Goal: Check status: Check status

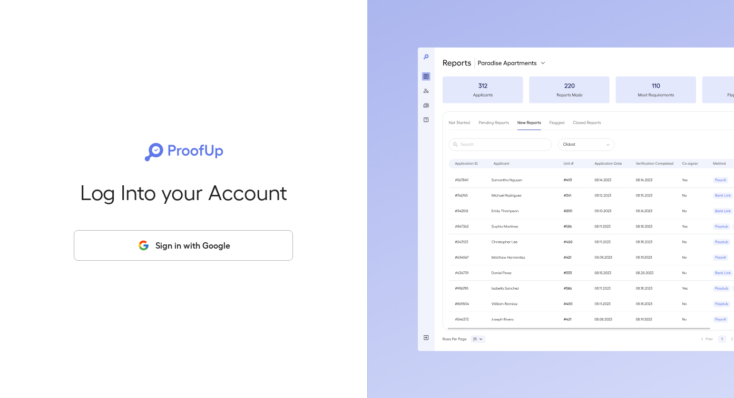
click at [187, 240] on button "Sign in with Google" at bounding box center [183, 245] width 219 height 31
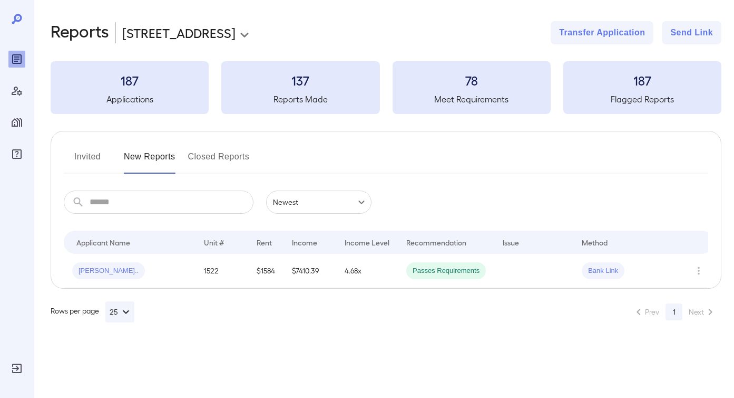
click at [185, 35] on body "**********" at bounding box center [367, 199] width 734 height 398
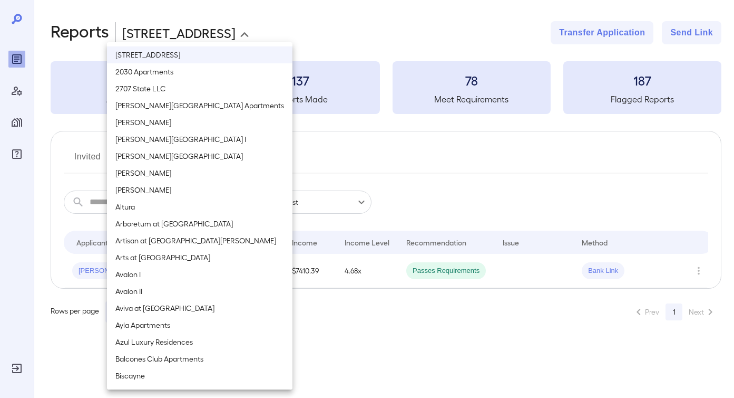
click at [164, 312] on li "Aviva at [GEOGRAPHIC_DATA]" at bounding box center [200, 307] width 186 height 17
type input "**********"
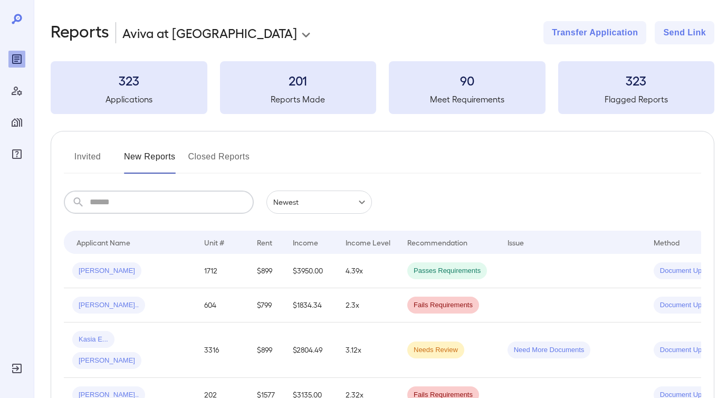
click at [156, 204] on input "text" at bounding box center [172, 201] width 164 height 23
type input "*****"
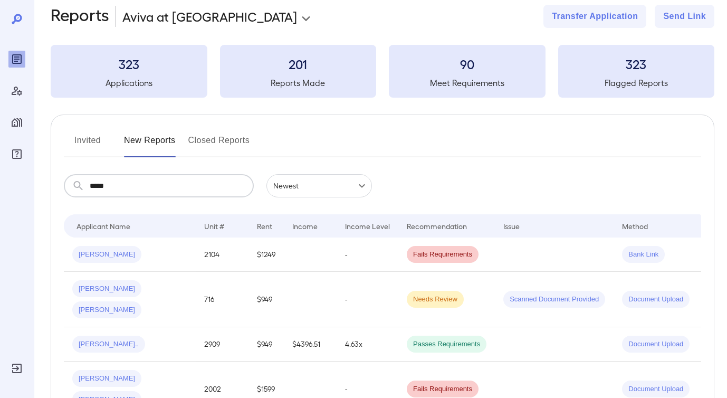
scroll to position [17, 0]
click at [124, 253] on div "[PERSON_NAME]" at bounding box center [129, 253] width 115 height 17
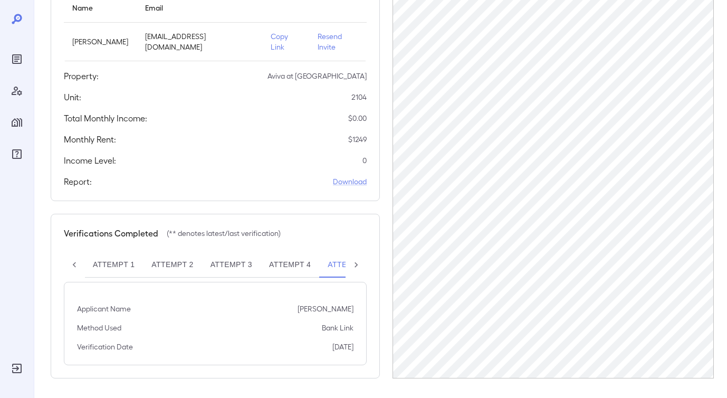
scroll to position [147, 0]
click at [297, 262] on button "Attempt 4" at bounding box center [289, 262] width 59 height 25
drag, startPoint x: 239, startPoint y: 263, endPoint x: 220, endPoint y: 264, distance: 19.0
click at [238, 263] on button "Attempt 3" at bounding box center [231, 262] width 59 height 25
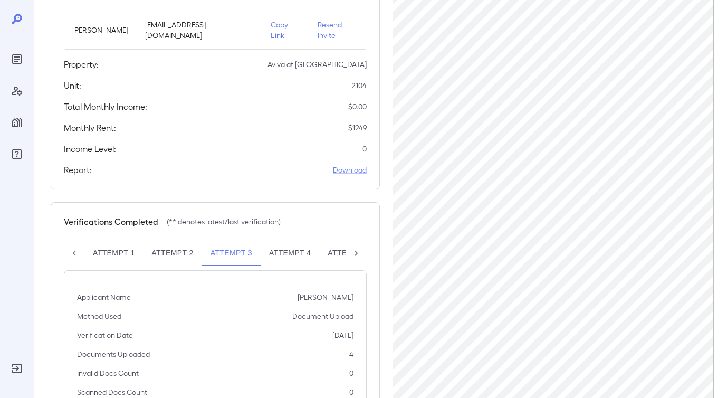
scroll to position [204, 0]
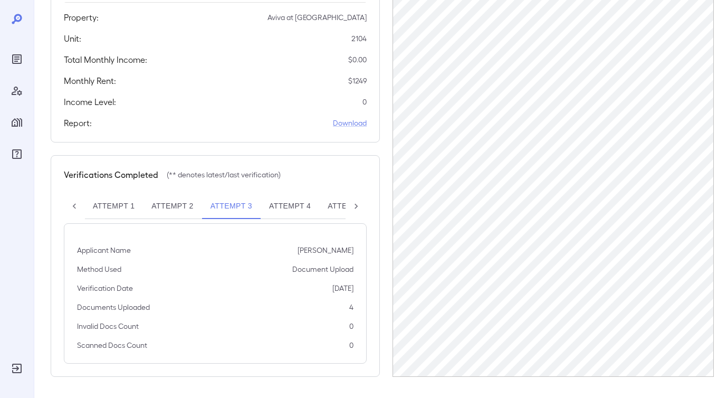
click at [172, 206] on button "Attempt 2" at bounding box center [172, 205] width 59 height 25
click at [114, 208] on button "Attempt 1" at bounding box center [113, 205] width 59 height 25
click at [179, 209] on button "Attempt 2" at bounding box center [172, 205] width 59 height 25
click at [241, 206] on button "Attempt 3" at bounding box center [231, 205] width 59 height 25
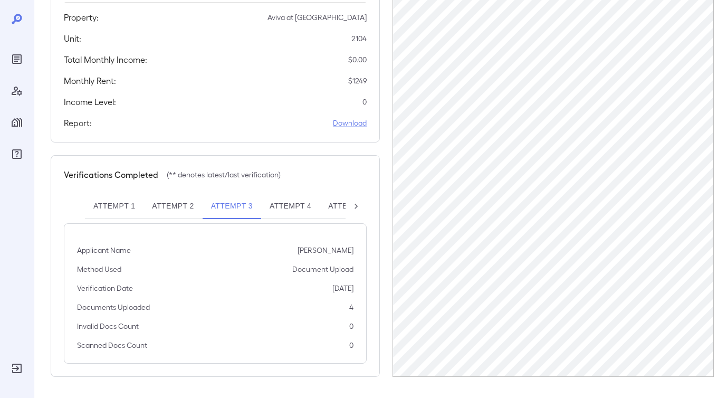
click at [299, 208] on button "Attempt 4" at bounding box center [290, 205] width 59 height 25
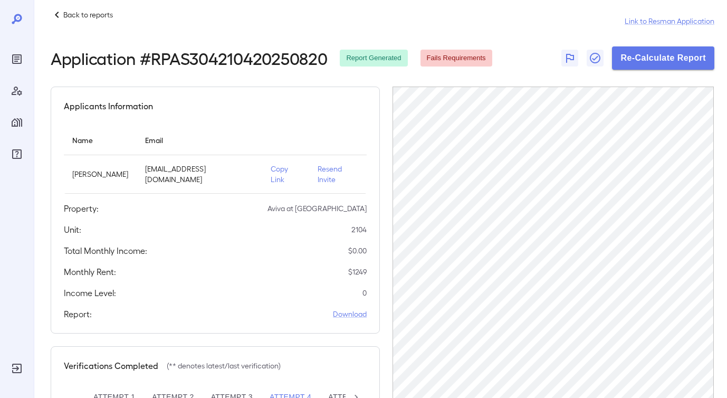
scroll to position [147, 0]
